Goal: Contribute content

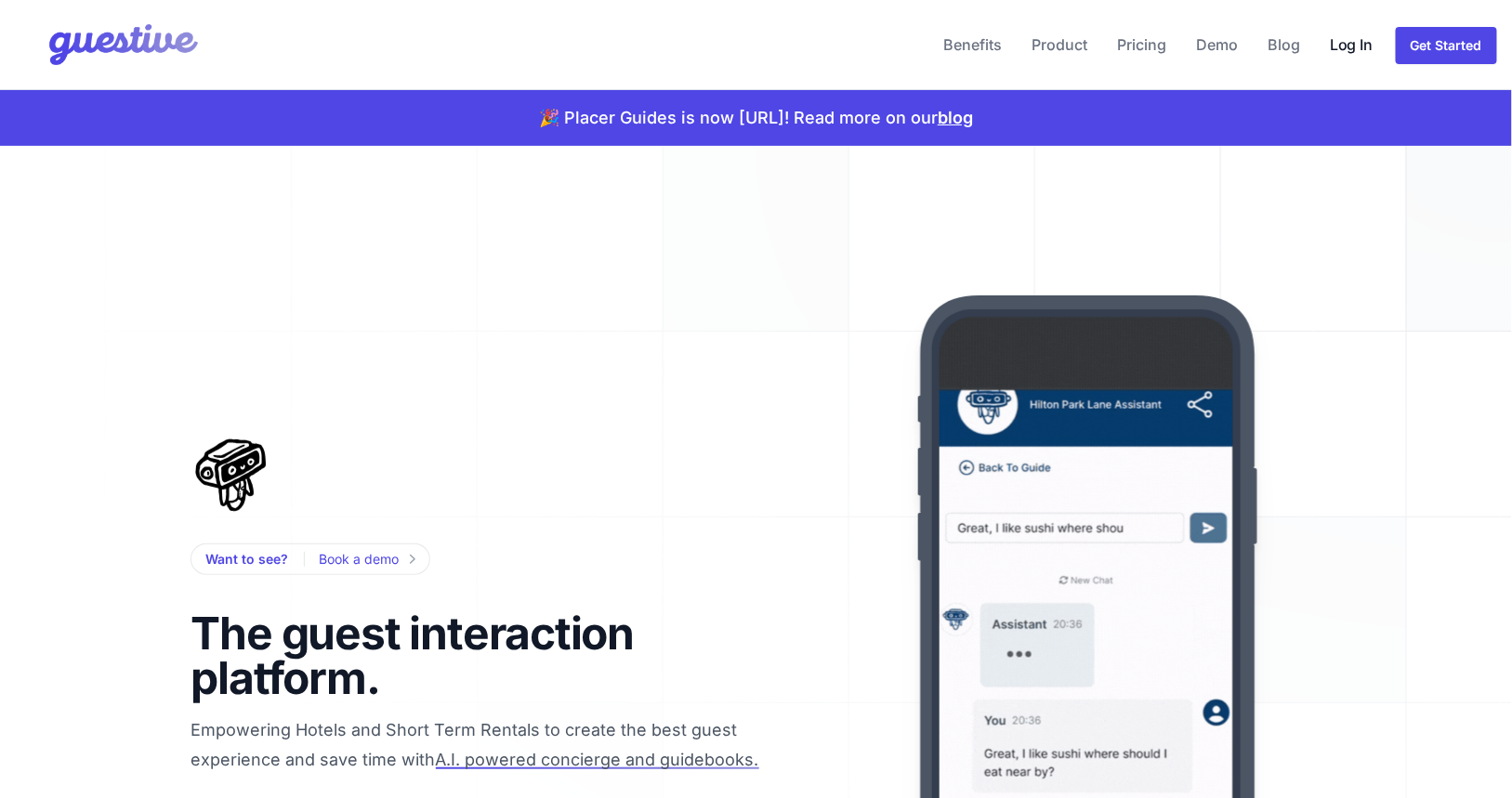
click at [1352, 51] on link "Log In" at bounding box center [1351, 45] width 59 height 45
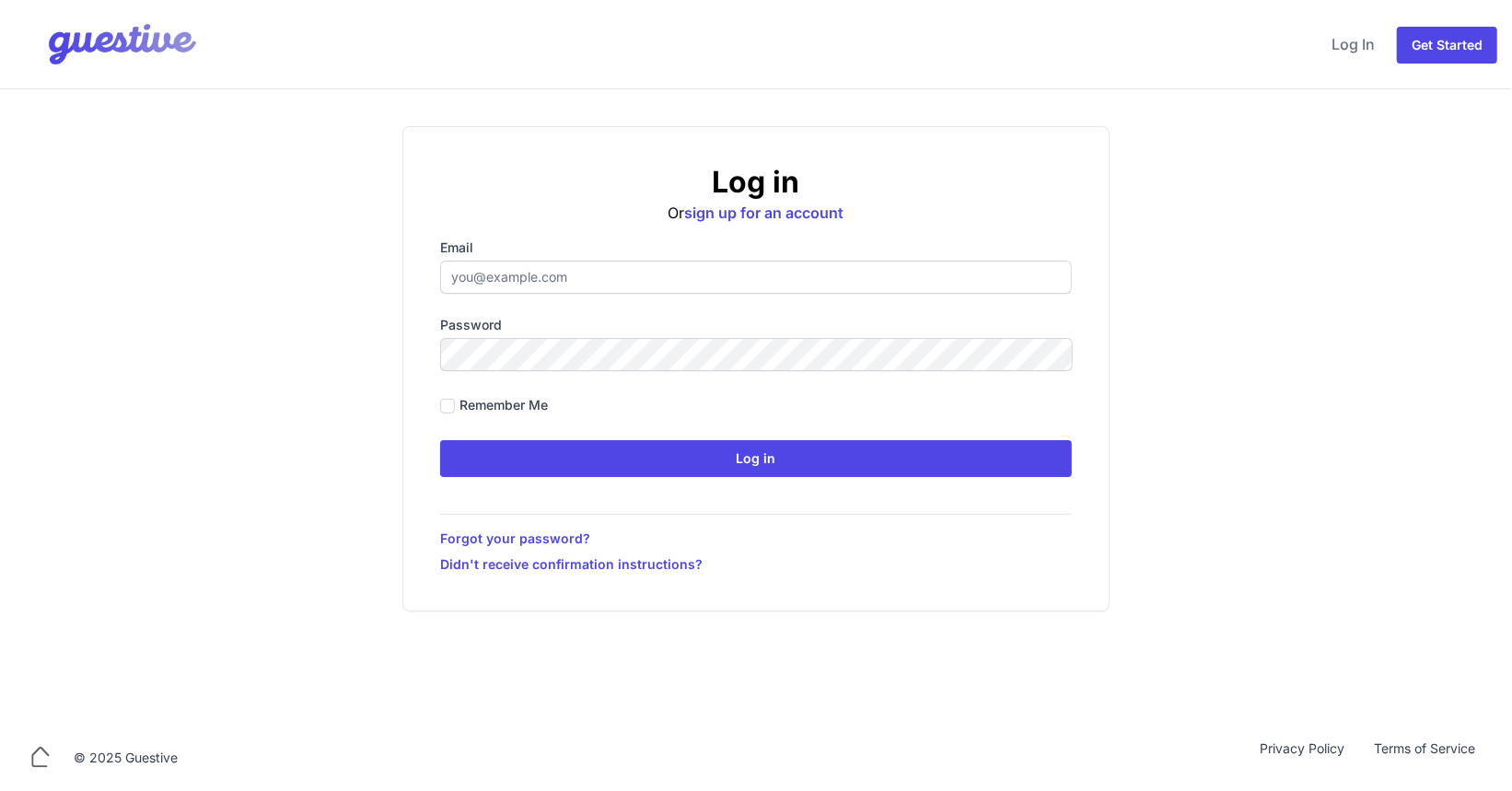
type input "[PERSON_NAME][EMAIL_ADDRESS][PERSON_NAME][DOMAIN_NAME]"
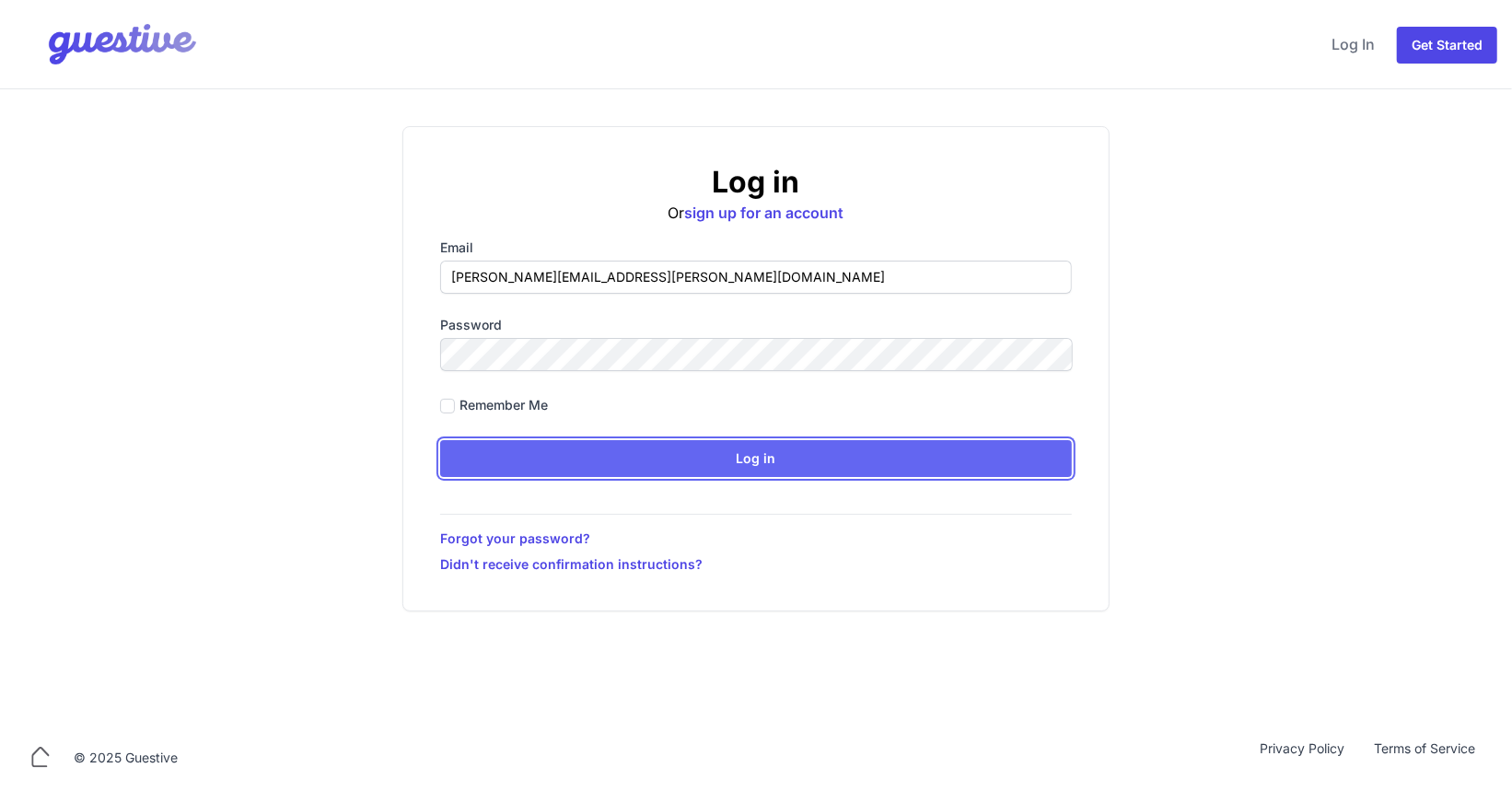
click at [610, 454] on input "Log in" at bounding box center [756, 459] width 632 height 37
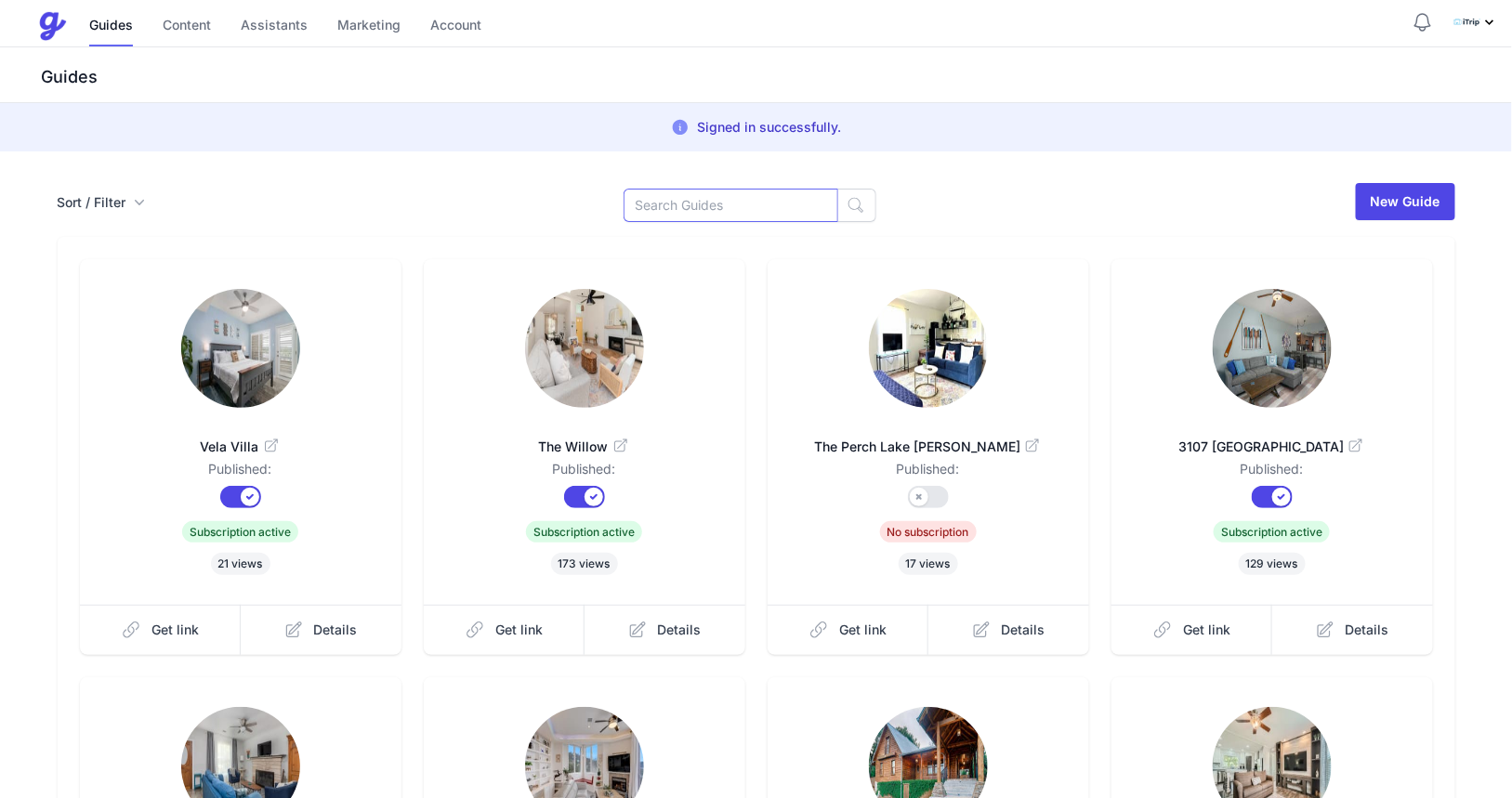
click at [708, 201] on input at bounding box center [731, 206] width 214 height 33
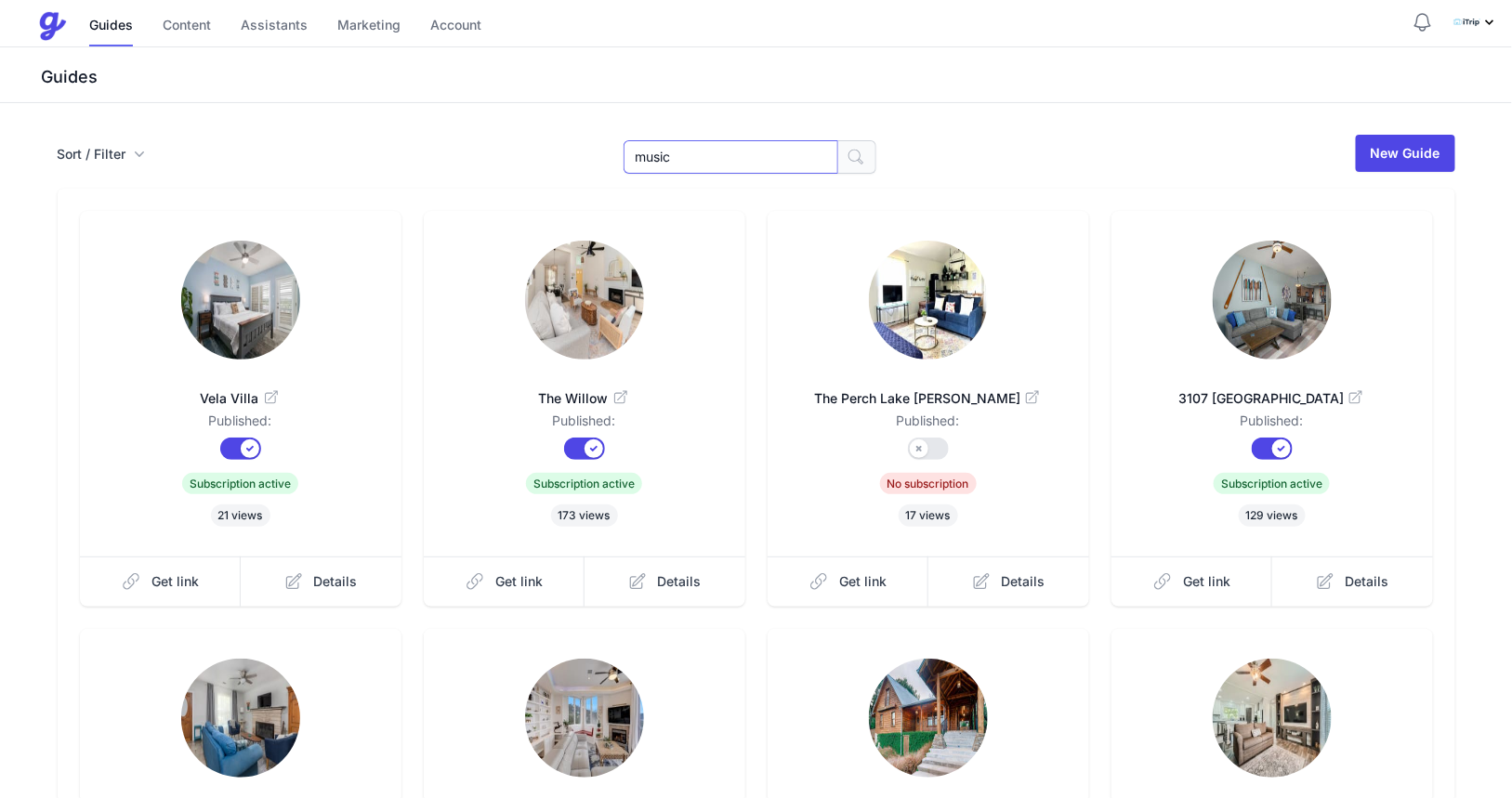
type input "music"
click at [846, 153] on icon "button" at bounding box center [855, 157] width 19 height 19
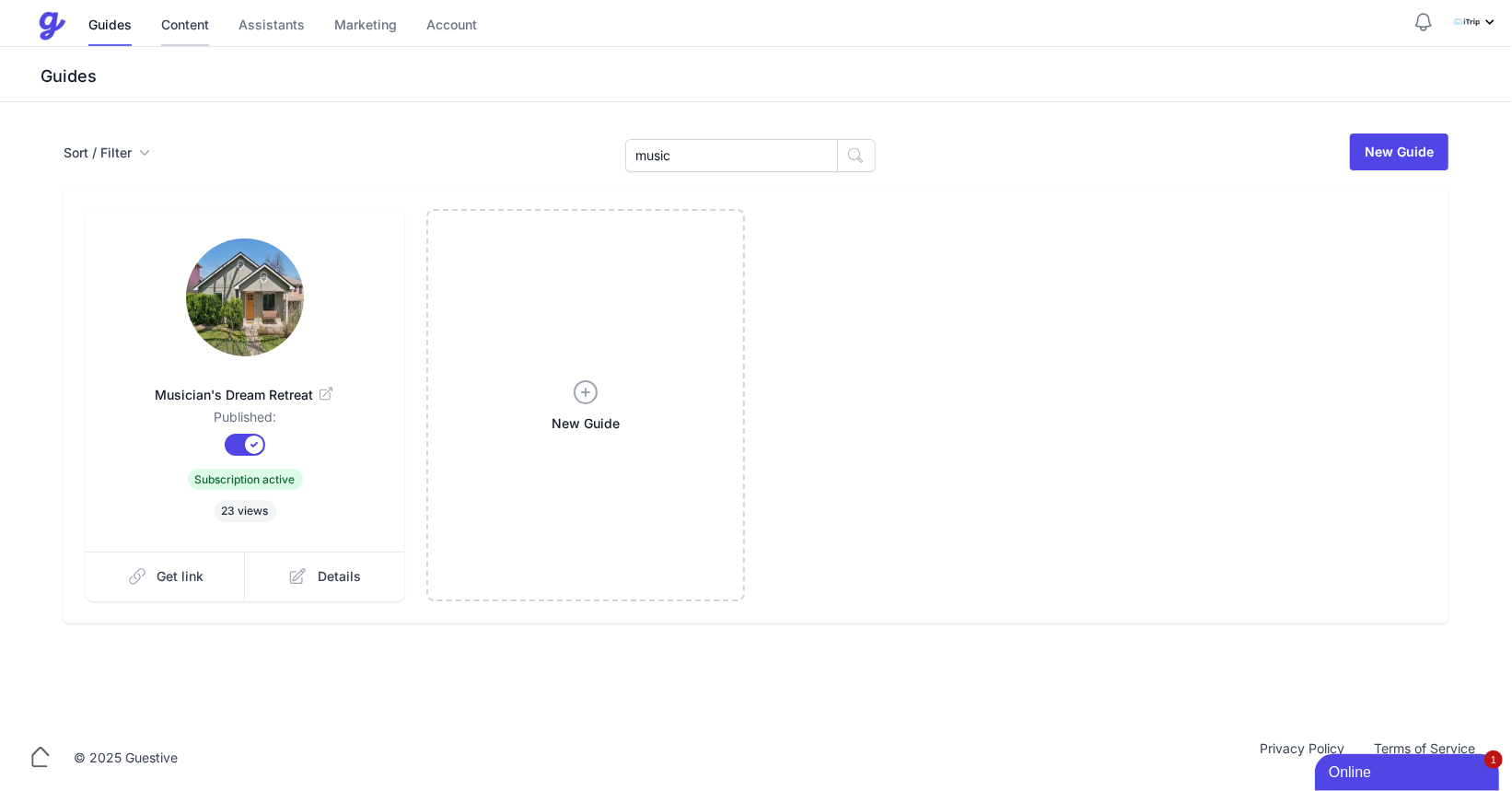
click at [189, 25] on link "Content" at bounding box center [184, 26] width 48 height 40
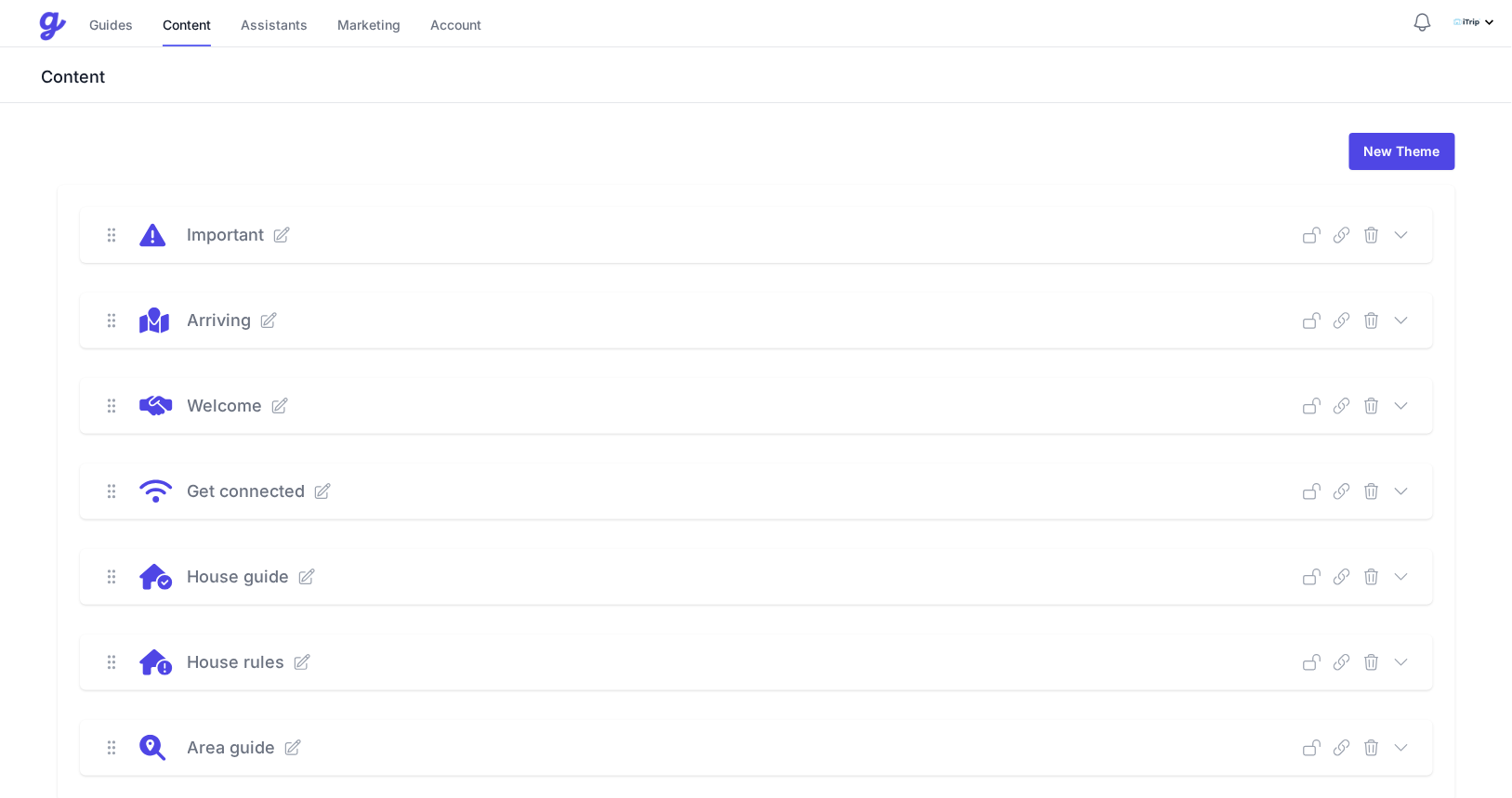
click at [1398, 400] on icon at bounding box center [1400, 405] width 19 height 19
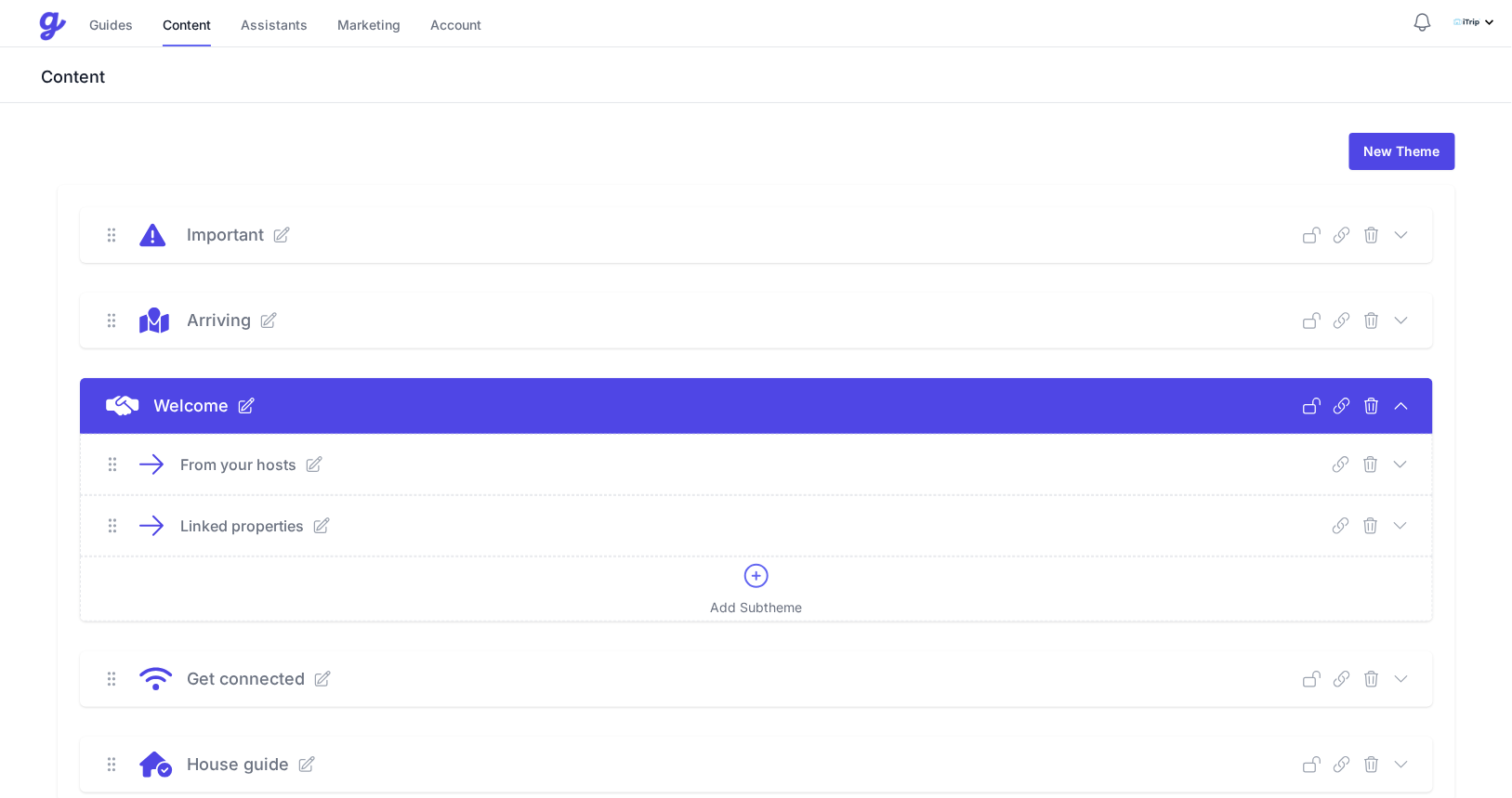
click at [1408, 313] on icon at bounding box center [1400, 320] width 19 height 19
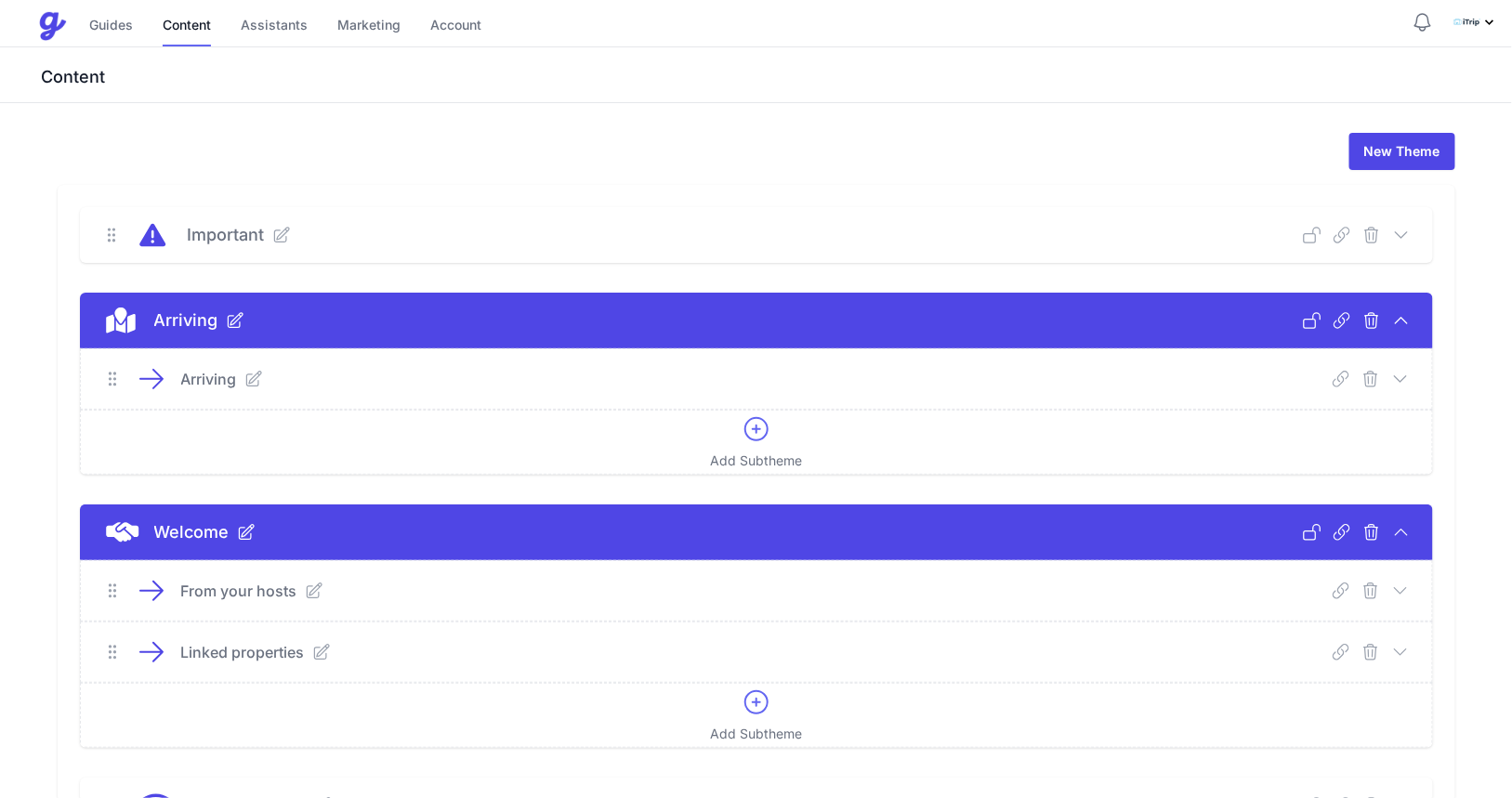
click at [1396, 375] on icon at bounding box center [1399, 379] width 19 height 19
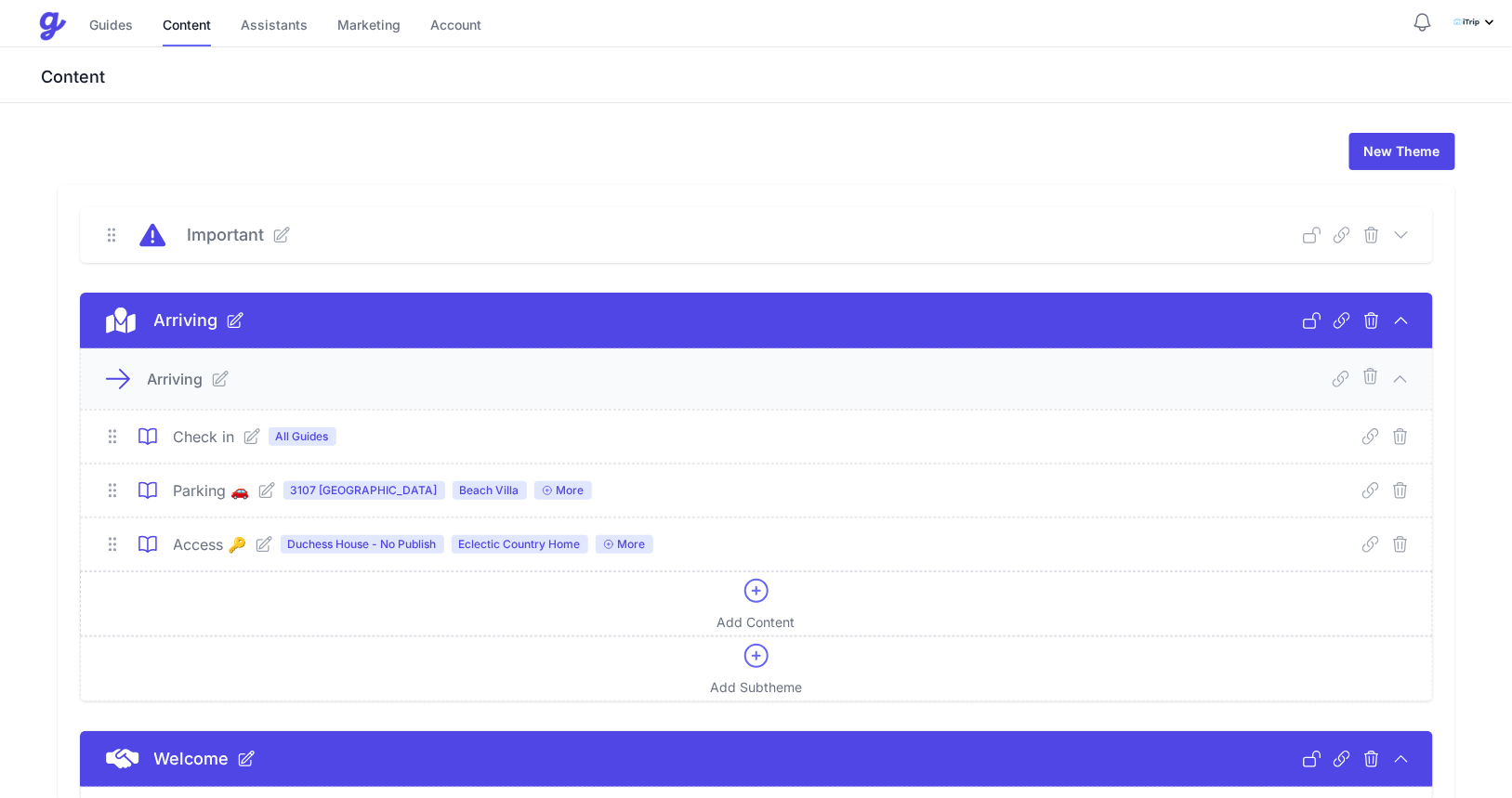
scroll to position [698, 0]
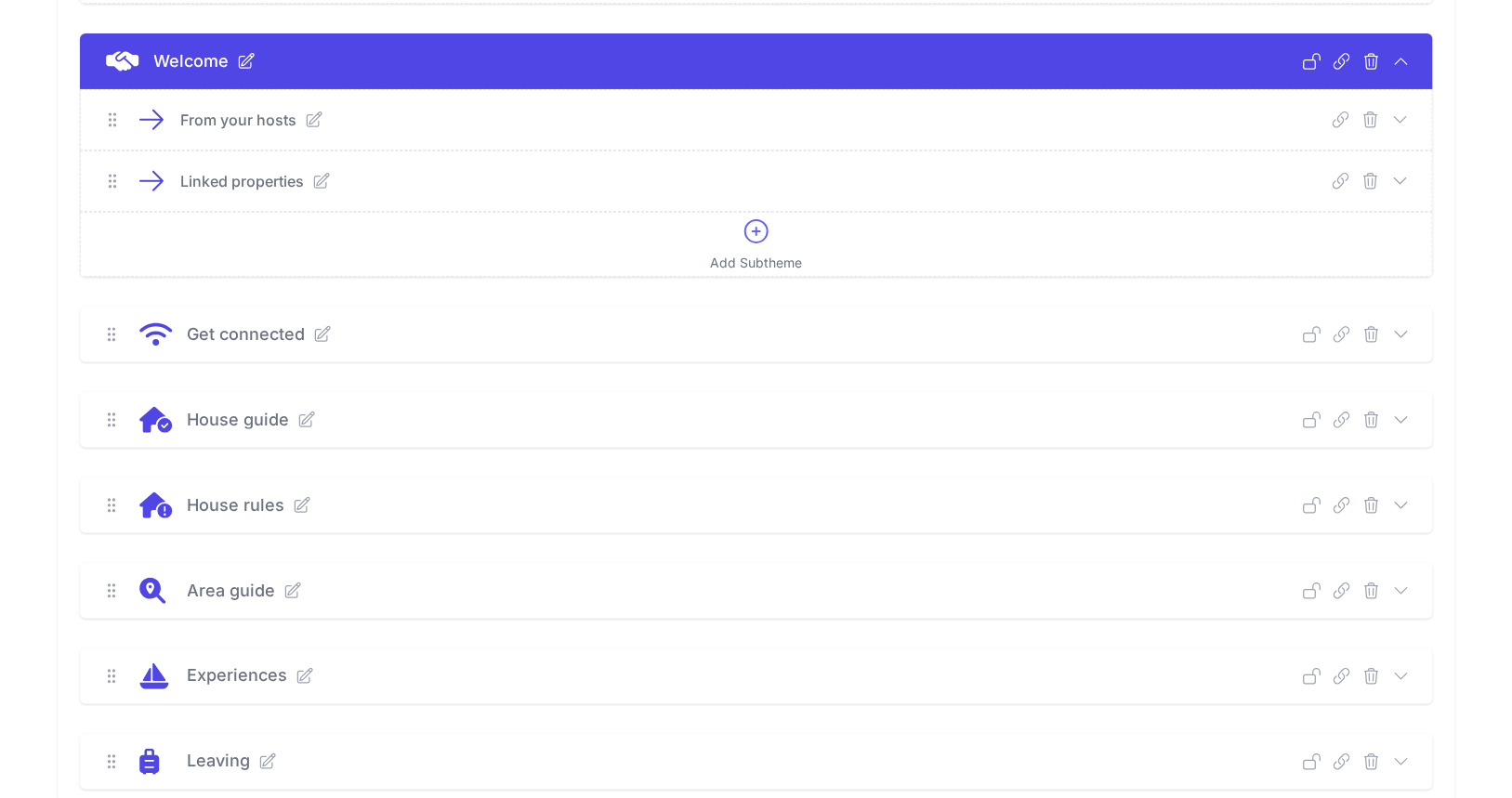
click at [1405, 416] on icon at bounding box center [1400, 419] width 12 height 6
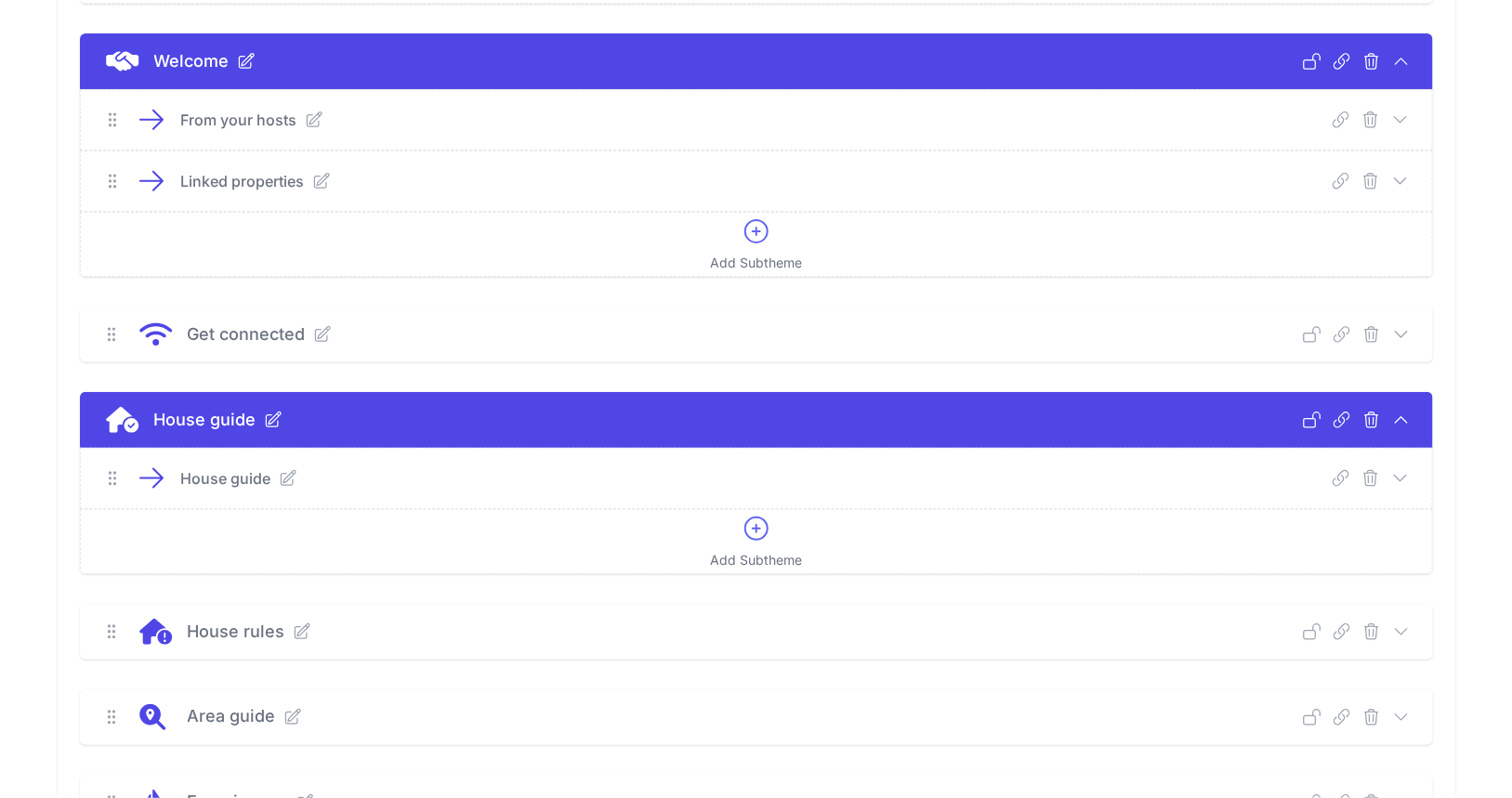
click at [286, 471] on icon at bounding box center [288, 478] width 15 height 15
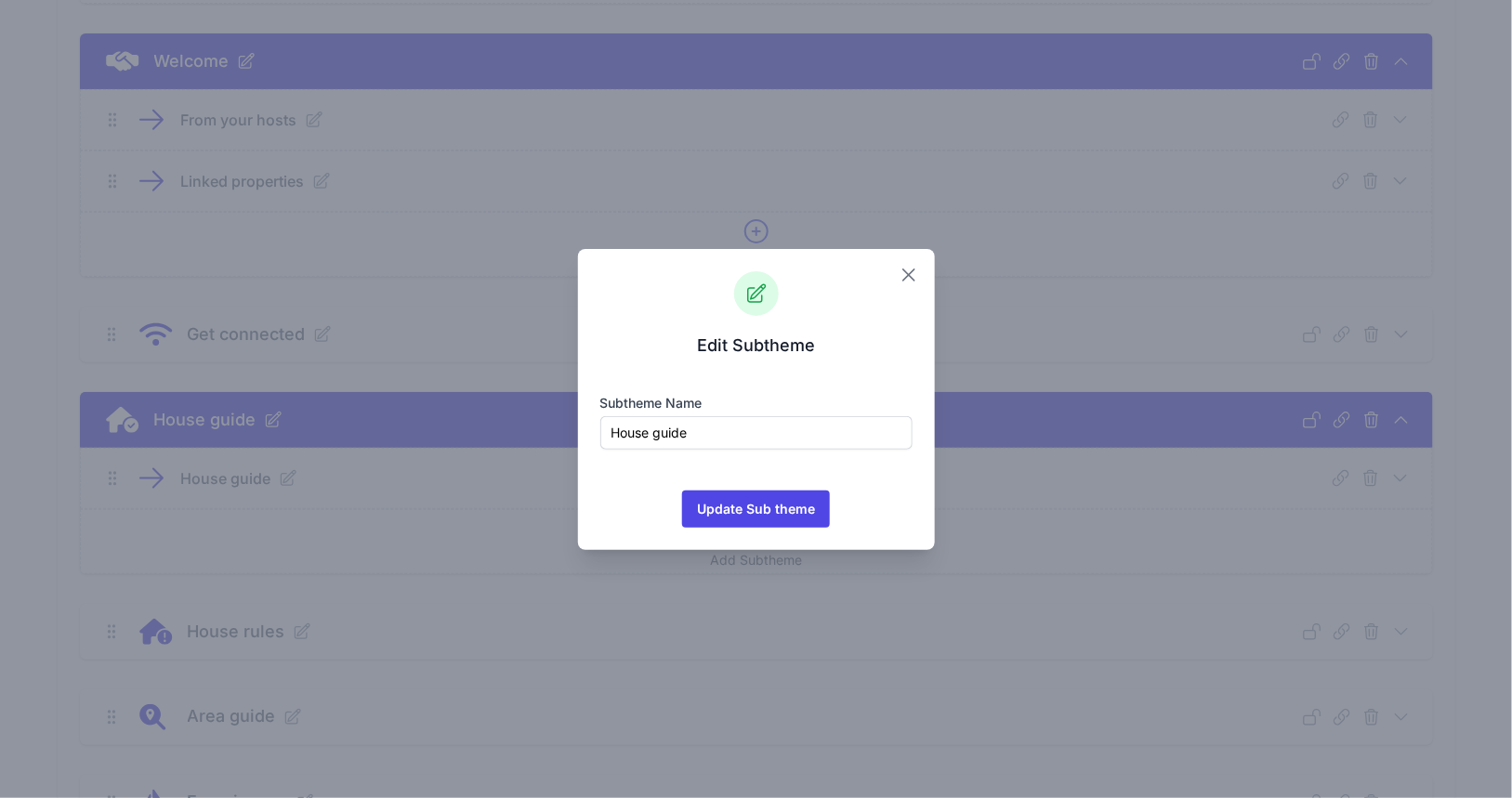
click at [916, 274] on icon "button" at bounding box center [909, 274] width 23 height 23
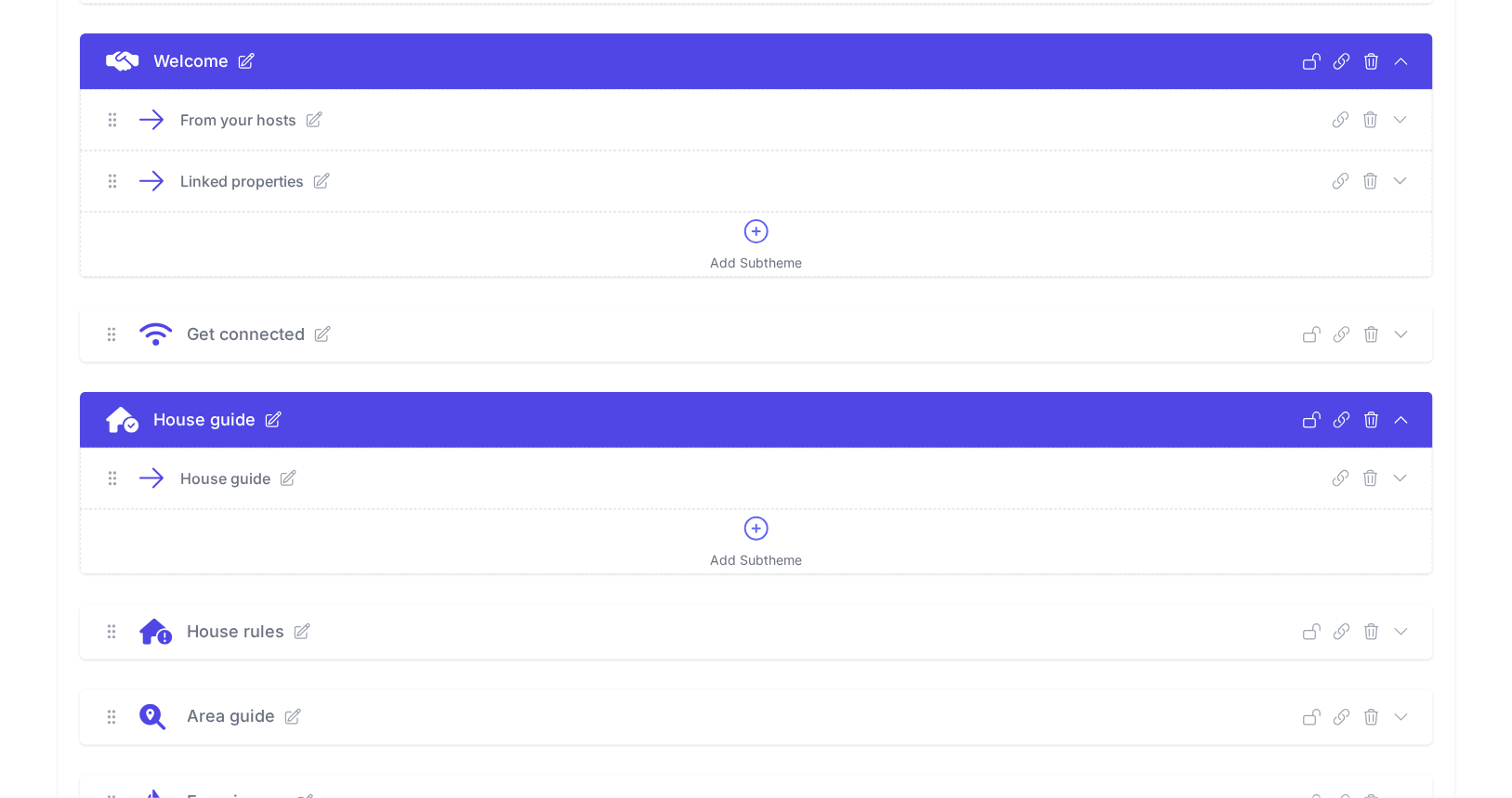
click at [1400, 469] on icon at bounding box center [1399, 478] width 19 height 19
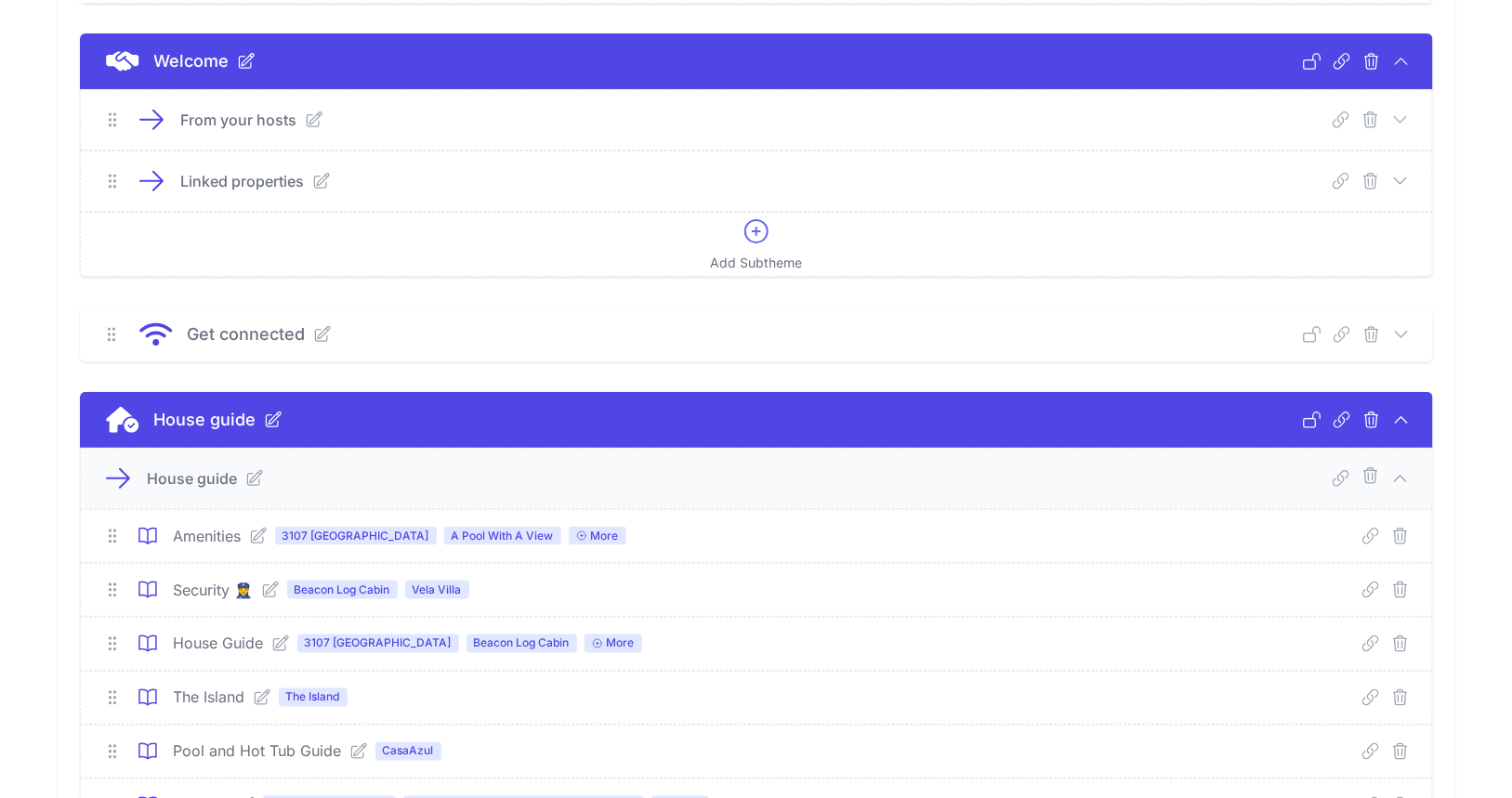
click at [275, 634] on icon at bounding box center [280, 643] width 19 height 19
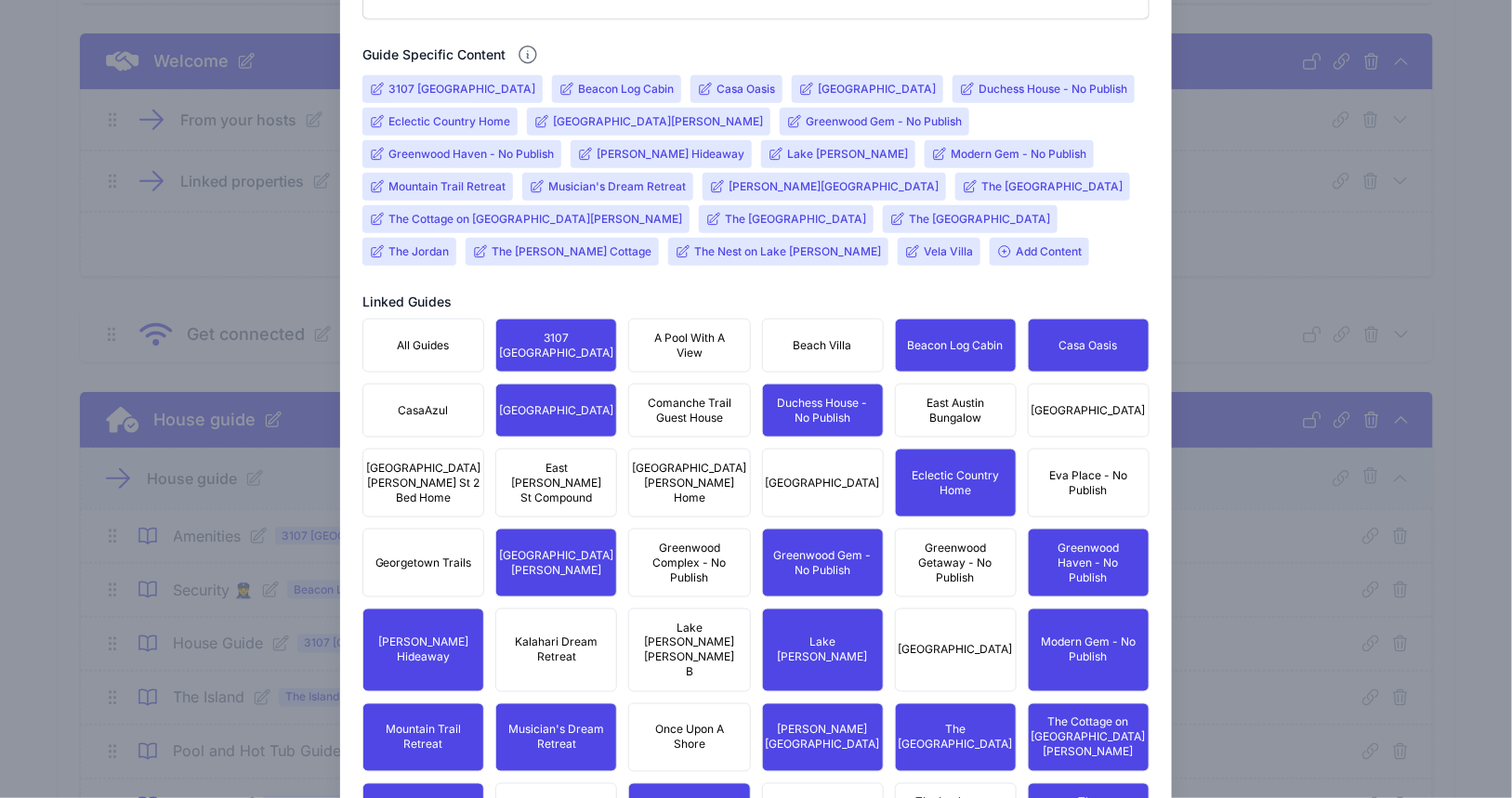
click at [548, 187] on input "Musician's Dream Retreat" at bounding box center [617, 186] width 137 height 15
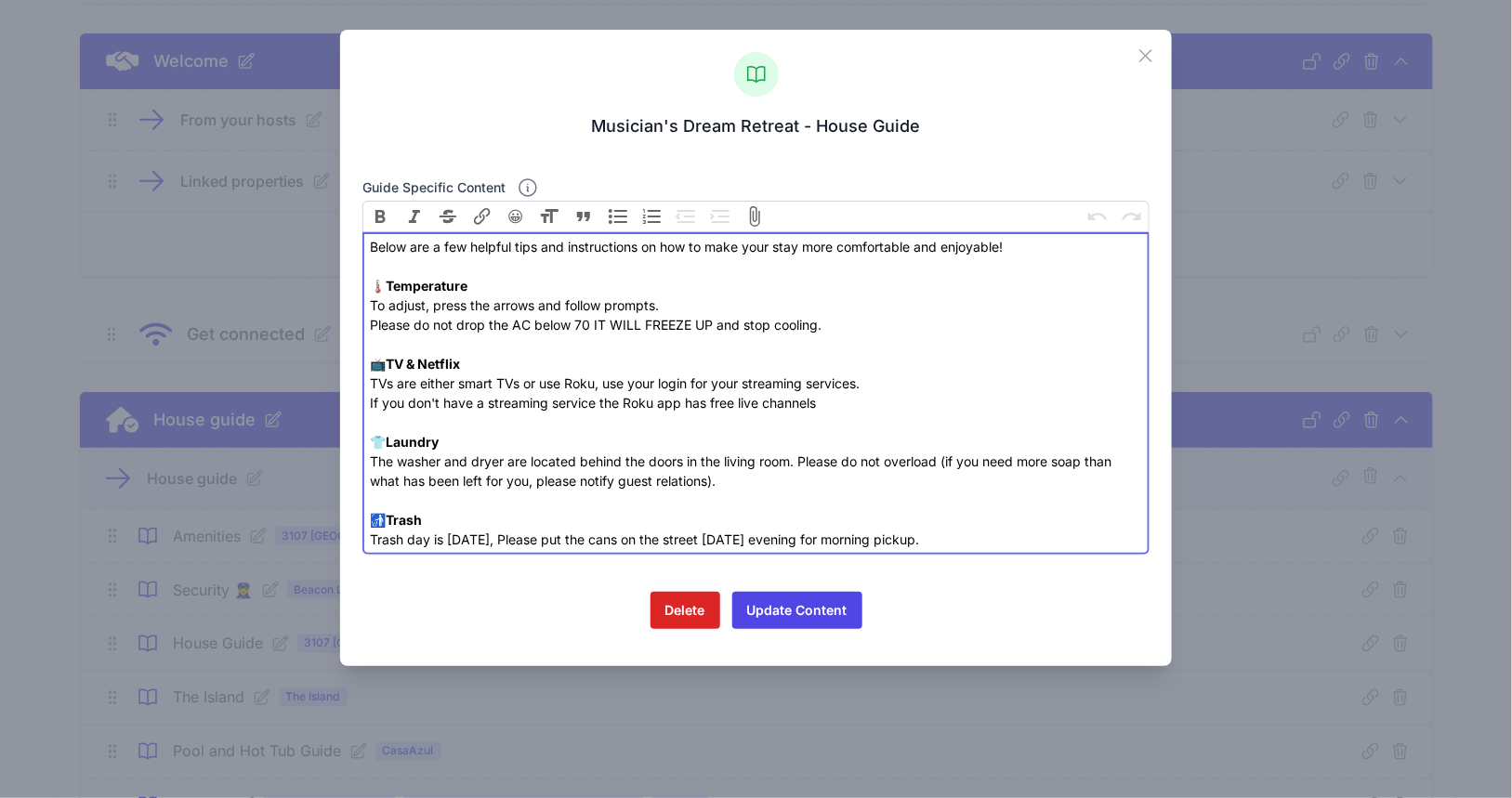
click at [477, 539] on div "Below are a few helpful tips and instructions on how to make your stay more com…" at bounding box center [756, 393] width 772 height 312
click at [727, 550] on trix-editor "Below are a few helpful tips and instructions on how to make your stay more com…" at bounding box center [756, 393] width 787 height 322
type trix-editor "<div>Below are a few helpful tips and instructions on how to make your stay mor…"
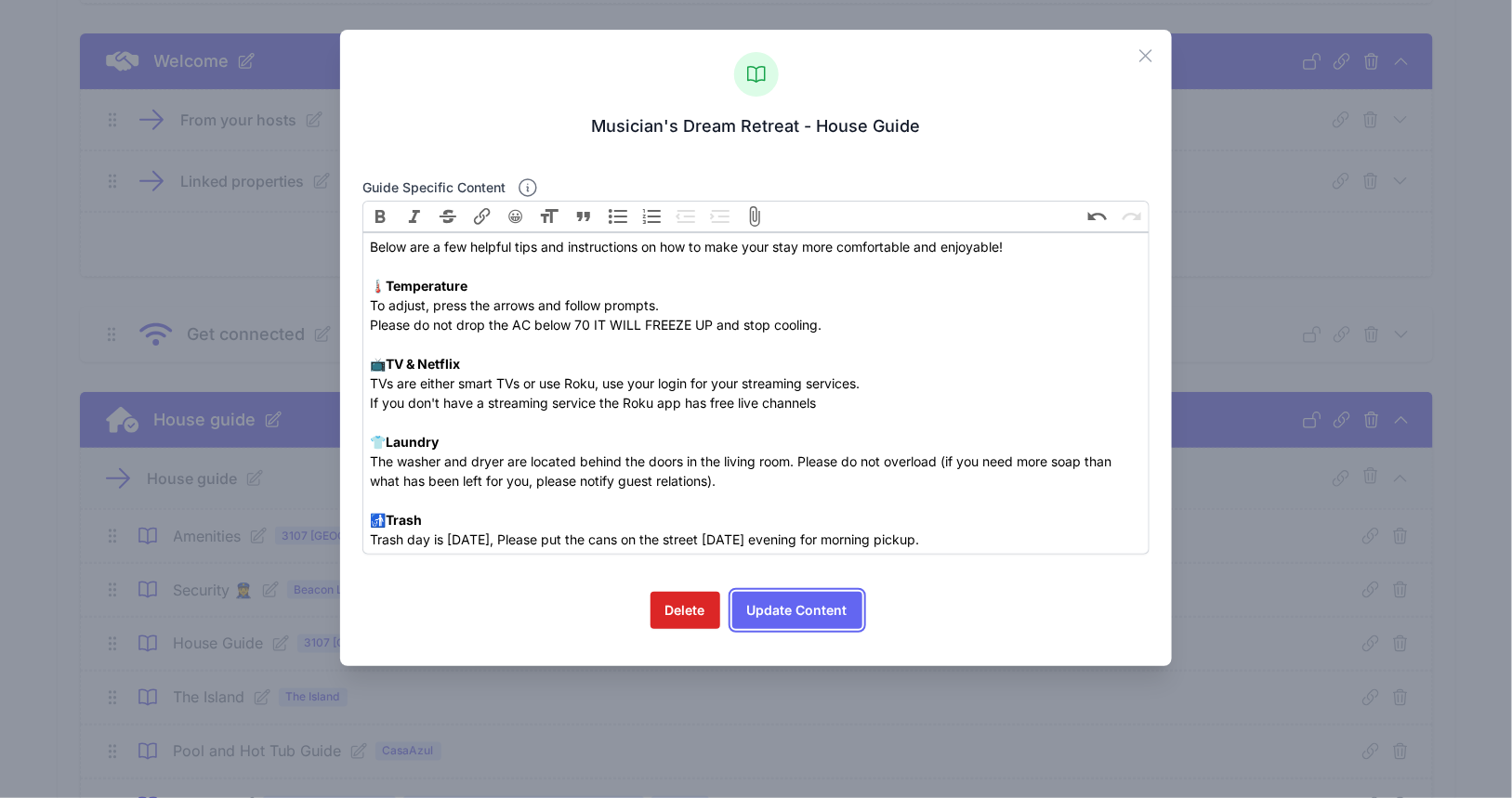
click at [814, 614] on button "Update Content" at bounding box center [797, 610] width 130 height 37
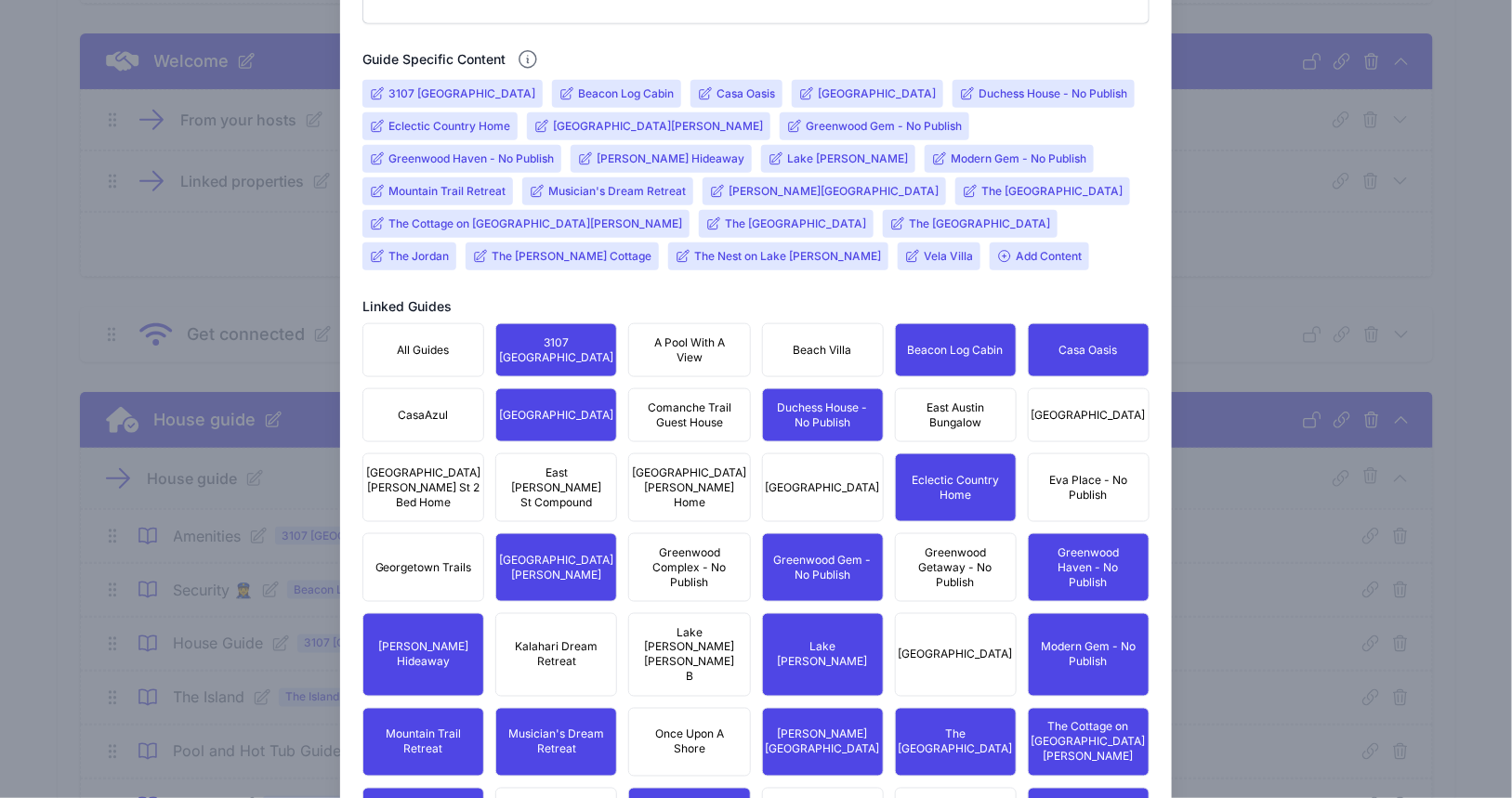
scroll to position [1097, 0]
